Goal: Check status: Check status

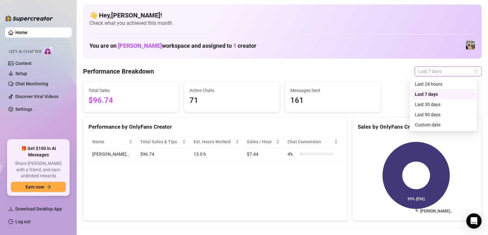
click at [438, 70] on span "Last 7 days" at bounding box center [447, 72] width 59 height 10
click at [425, 125] on div "Custom date" at bounding box center [443, 125] width 57 height 7
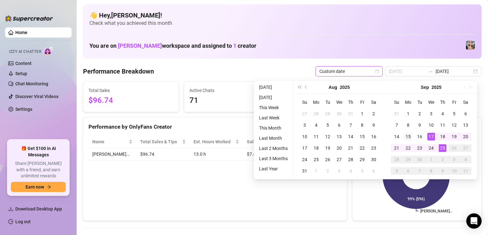
type input "[DATE]"
click at [407, 136] on div "15" at bounding box center [408, 137] width 8 height 8
type input "[DATE]"
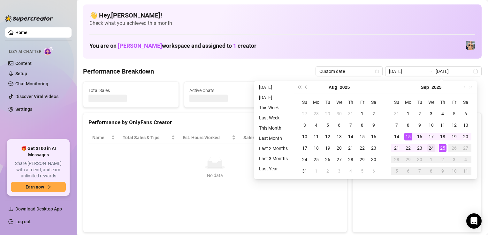
type input "[DATE]"
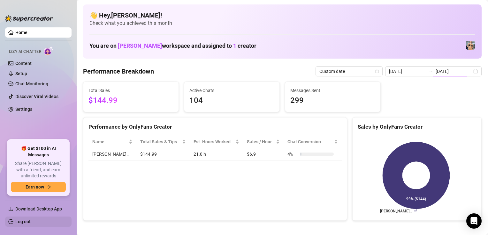
click at [24, 221] on link "Log out" at bounding box center [22, 222] width 15 height 5
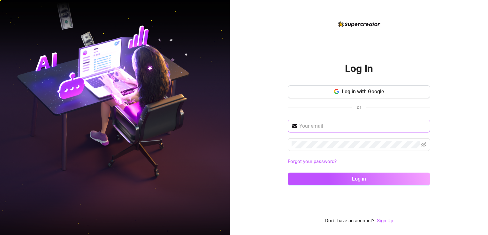
click at [308, 131] on span at bounding box center [359, 126] width 142 height 13
click at [309, 127] on input "text" at bounding box center [362, 127] width 127 height 8
type input "[EMAIL_ADDRESS][DOMAIN_NAME]"
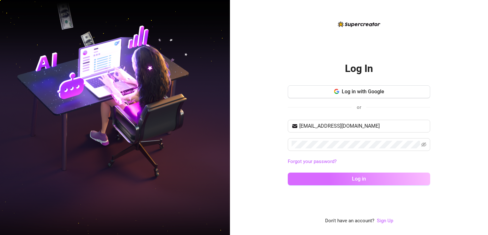
click at [323, 183] on button "Log in" at bounding box center [359, 179] width 142 height 13
